Goal: Information Seeking & Learning: Learn about a topic

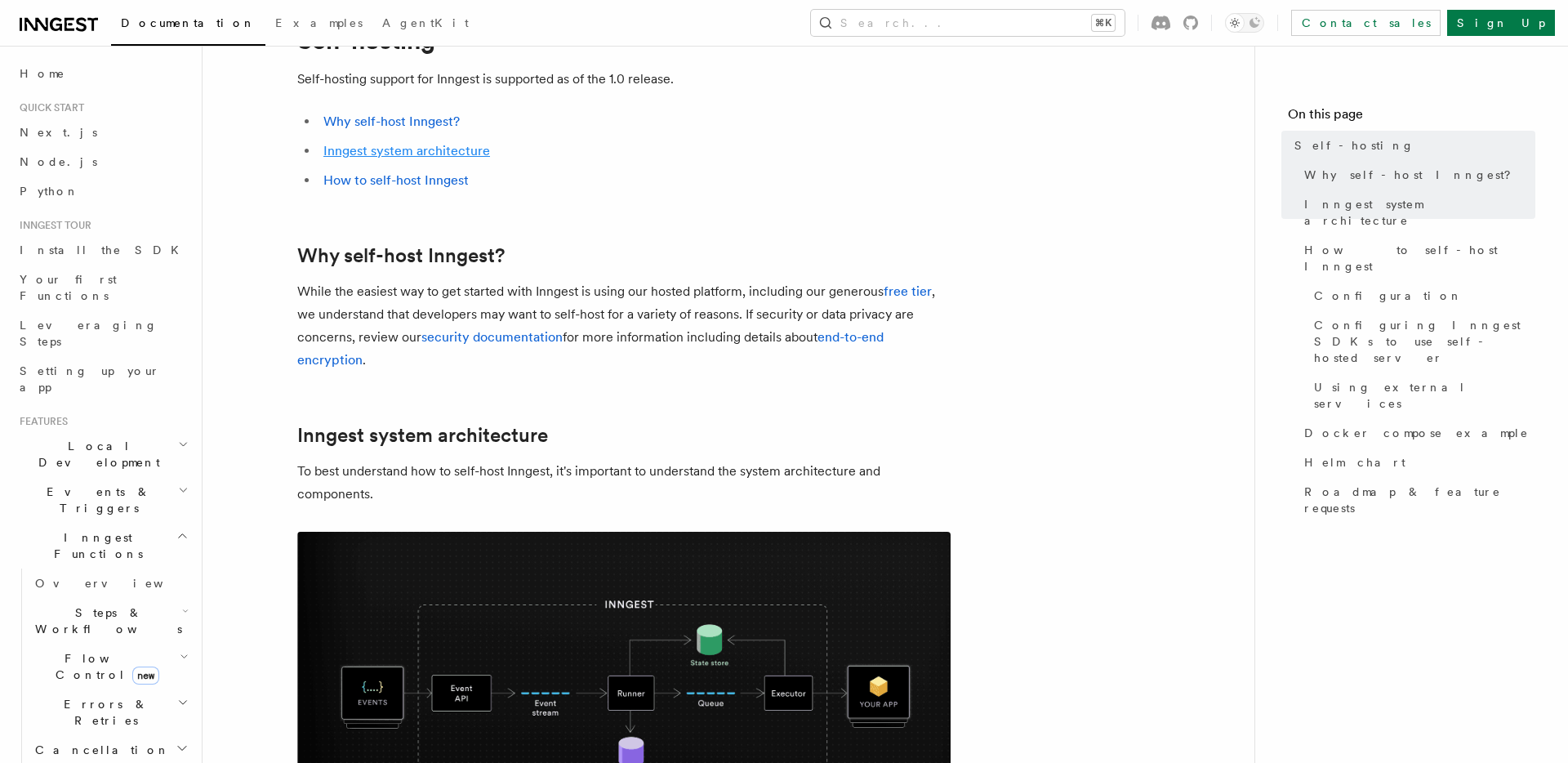
scroll to position [85, 0]
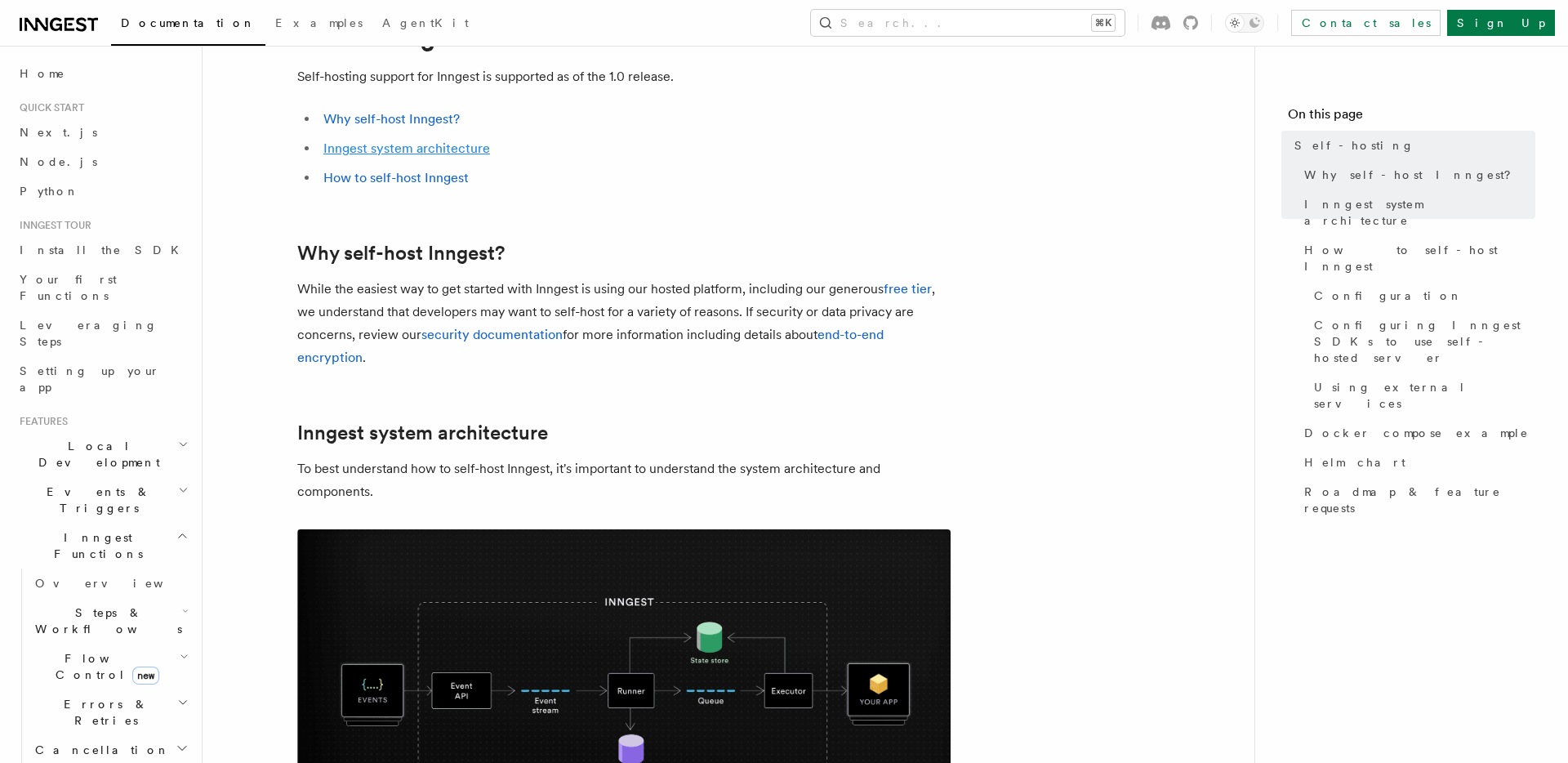
click at [411, 148] on link "Inngest system architecture" at bounding box center [406, 148] width 167 height 15
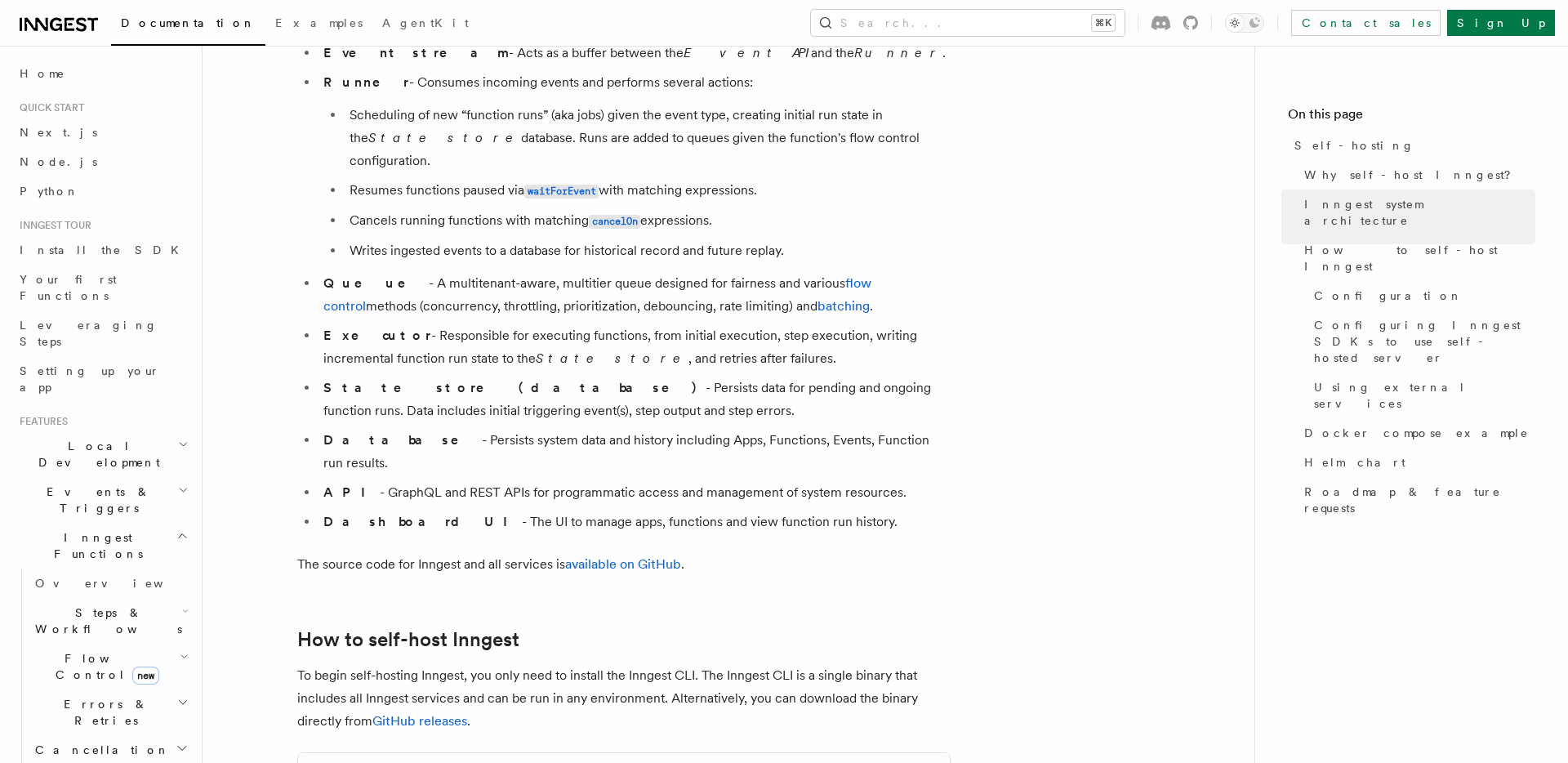
scroll to position [1085, 0]
click at [1398, 171] on span "Why self-host Inngest?" at bounding box center [1413, 175] width 218 height 16
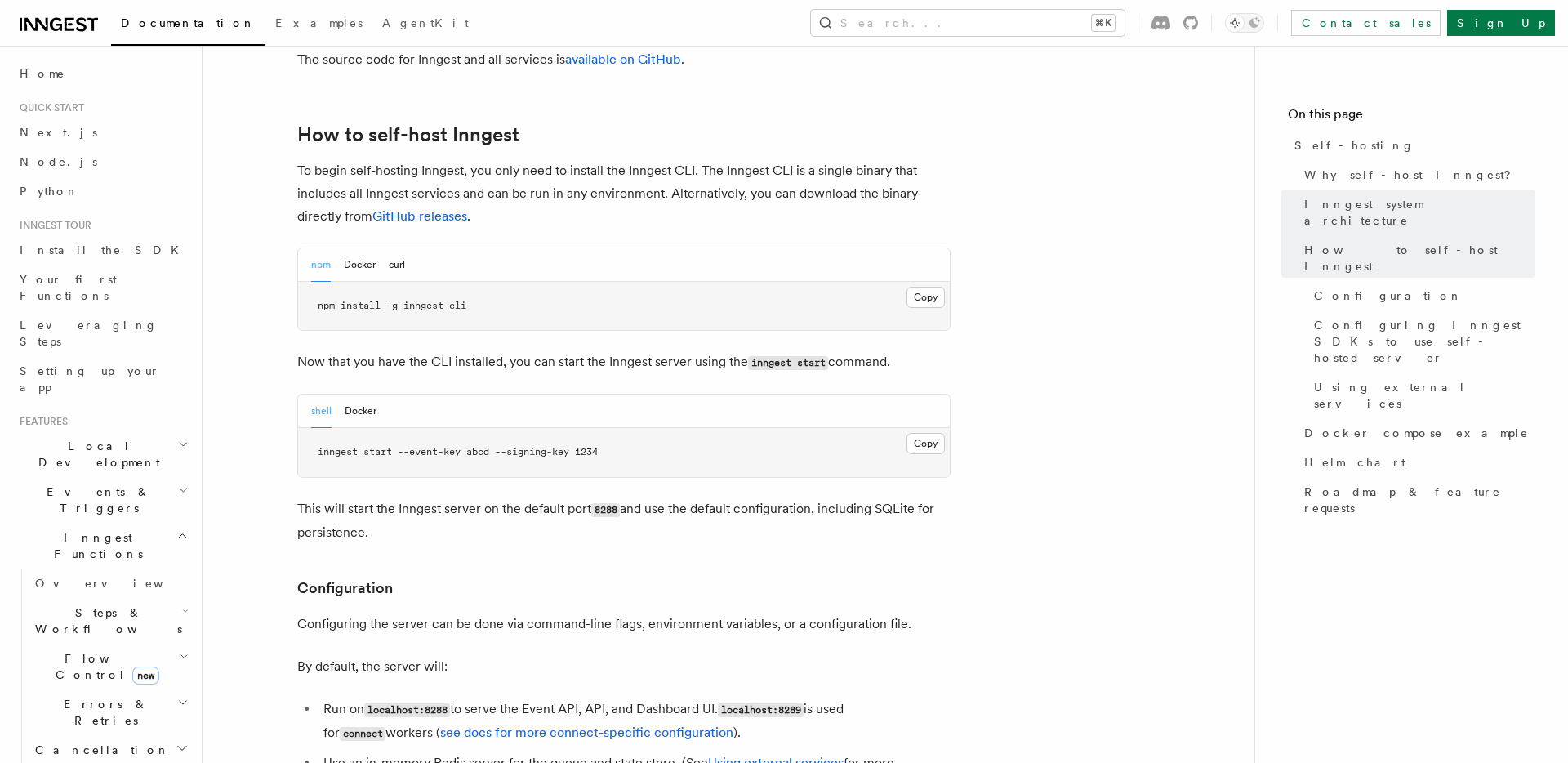
scroll to position [1594, 0]
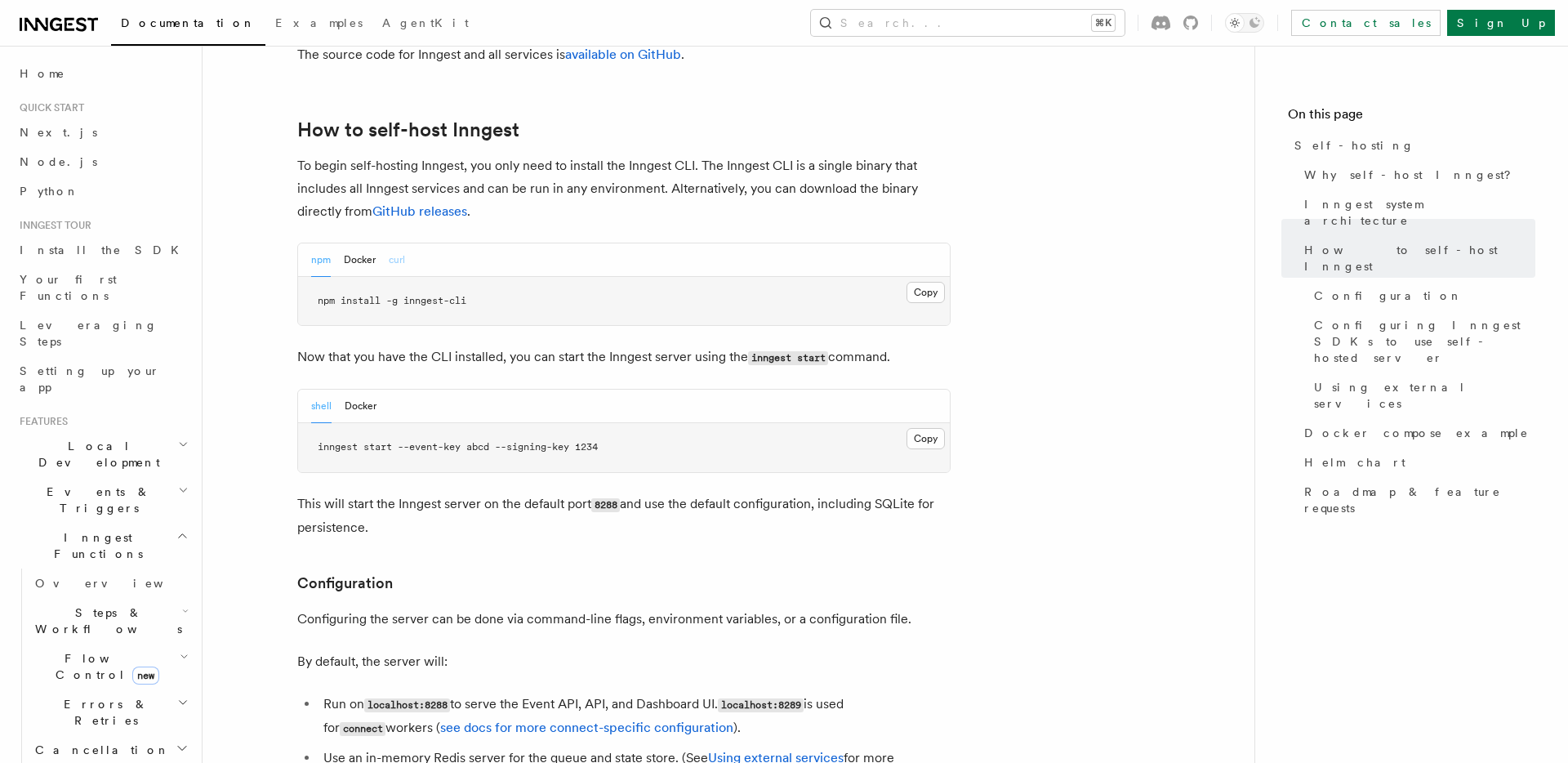
click at [403, 243] on button "curl" at bounding box center [397, 259] width 16 height 33
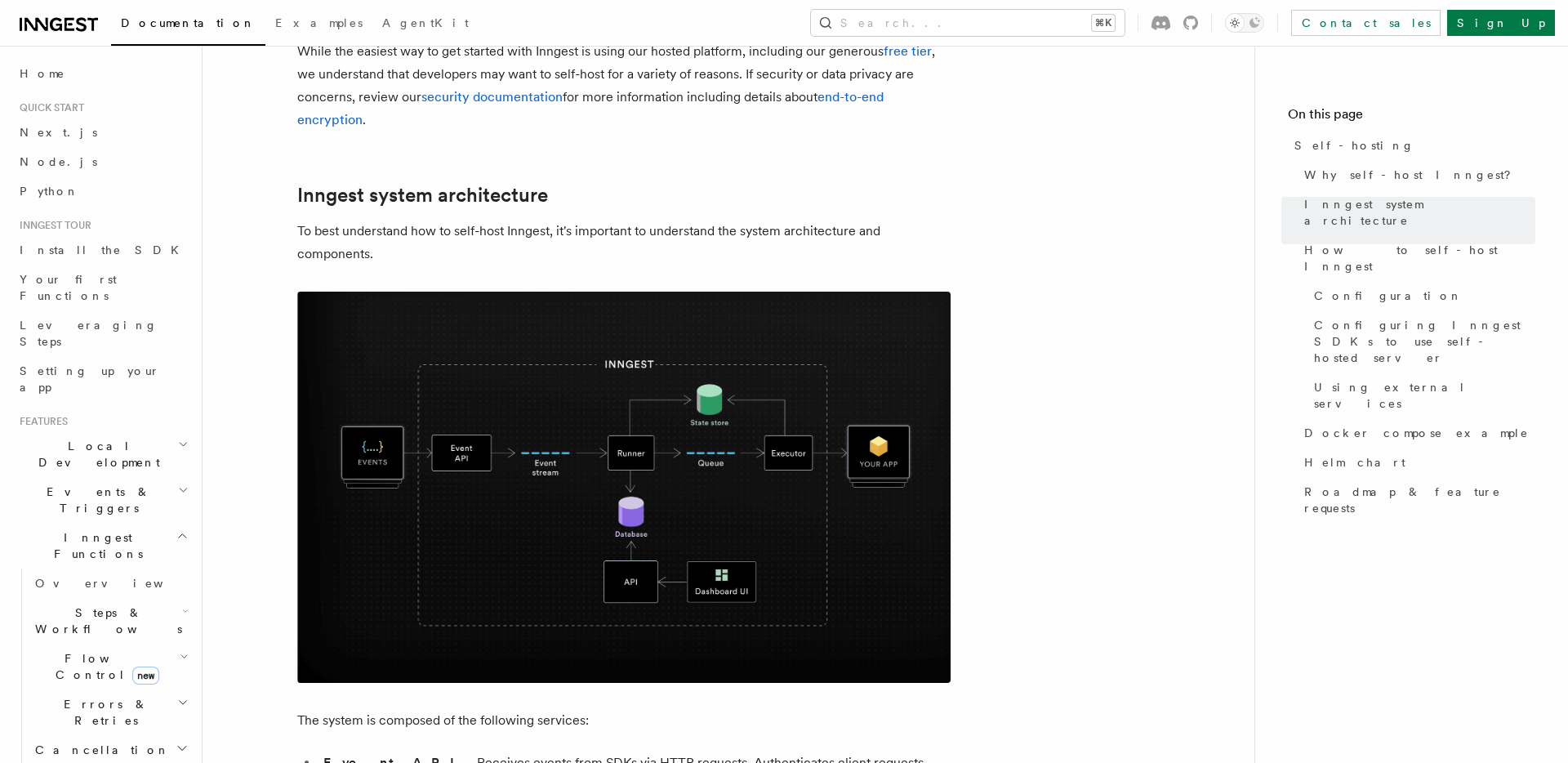
scroll to position [0, 0]
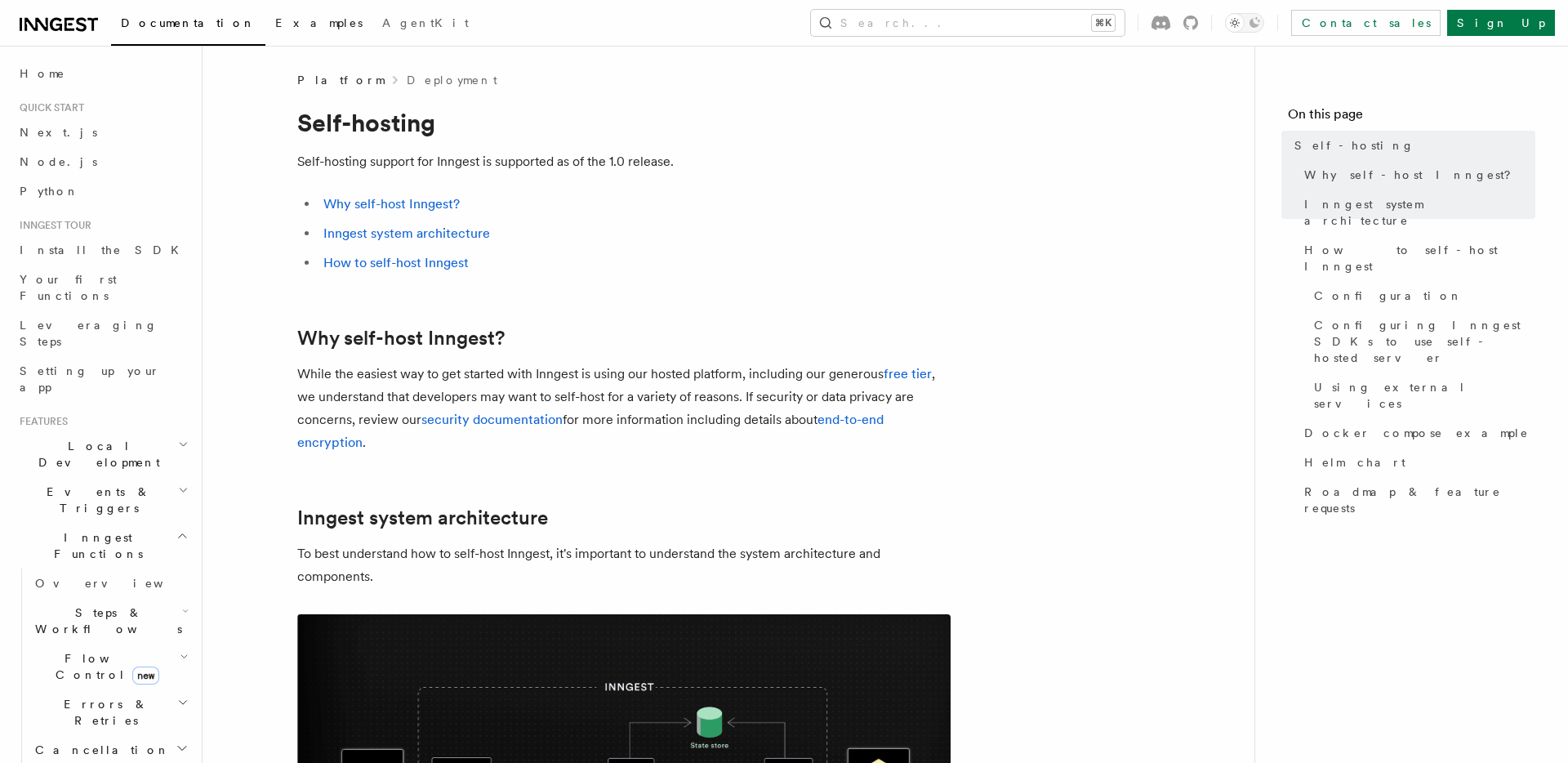
click at [276, 23] on span "Examples" at bounding box center [319, 23] width 87 height 14
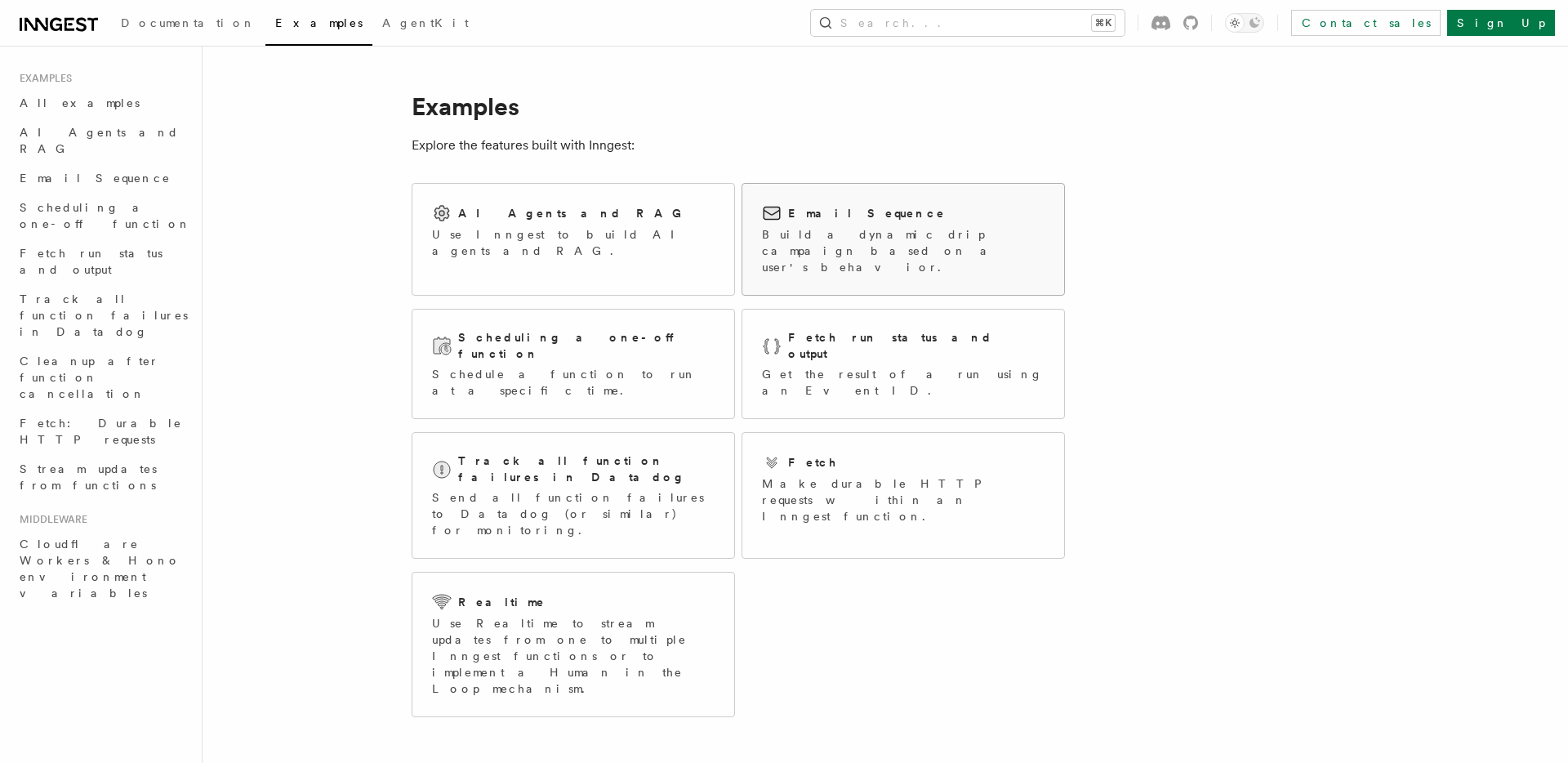
scroll to position [13, 0]
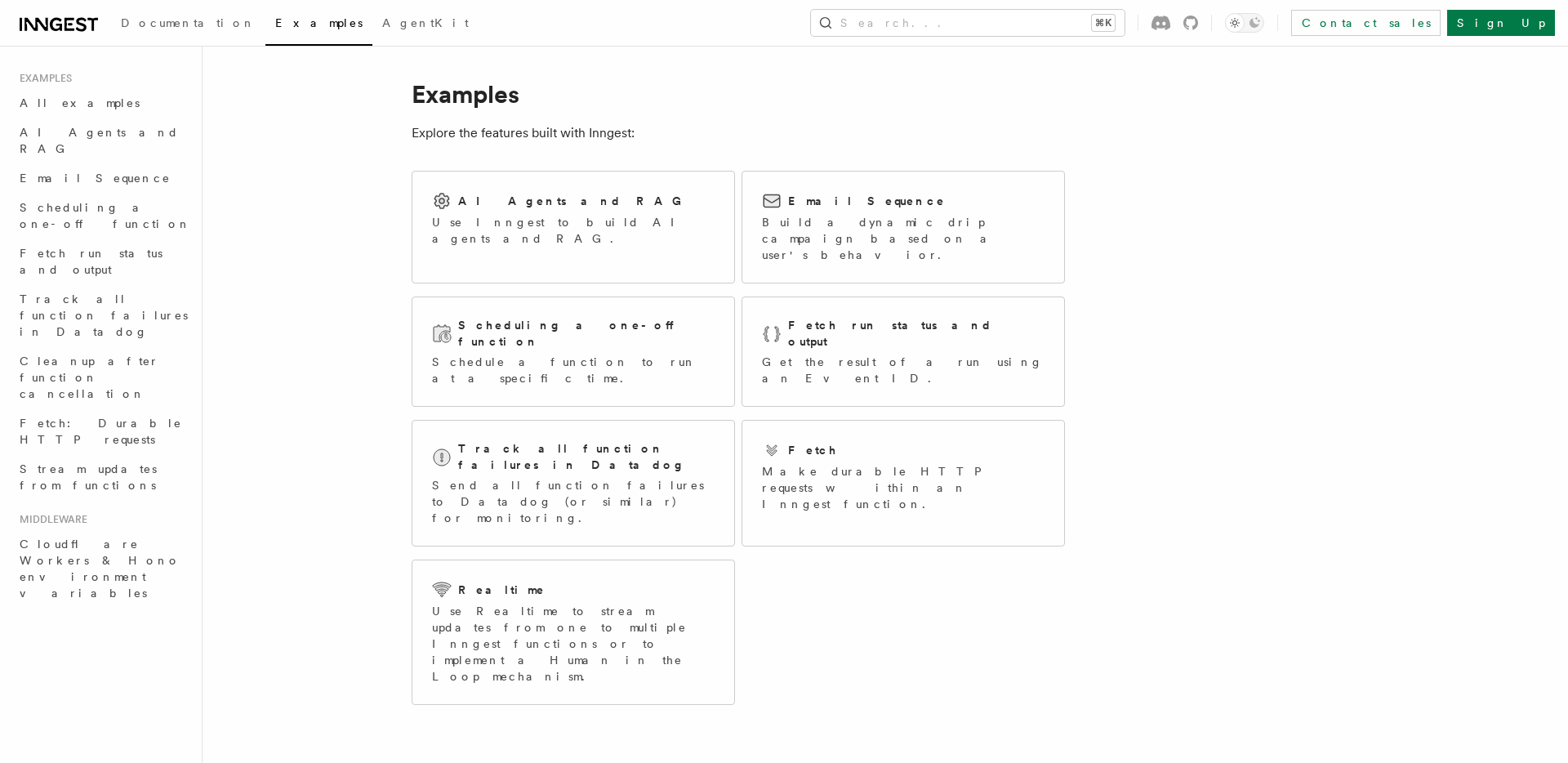
click at [944, 595] on div "AI Agents and RAG Use Inngest to build AI agents and RAG. Email Sequence Build …" at bounding box center [738, 437] width 653 height 547
